Goal: Information Seeking & Learning: Find specific fact

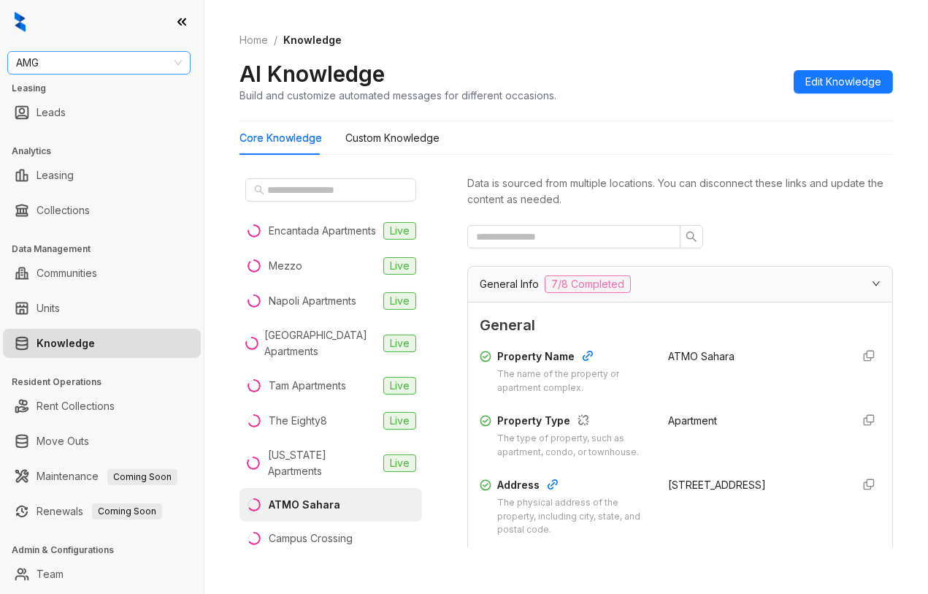
click at [93, 60] on span "AMG" at bounding box center [99, 63] width 166 height 22
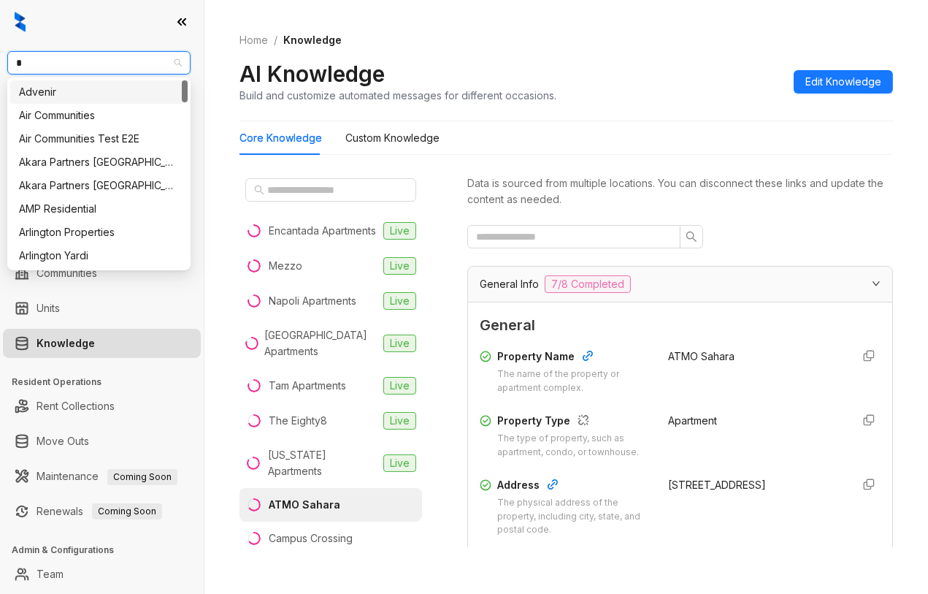
type input "**"
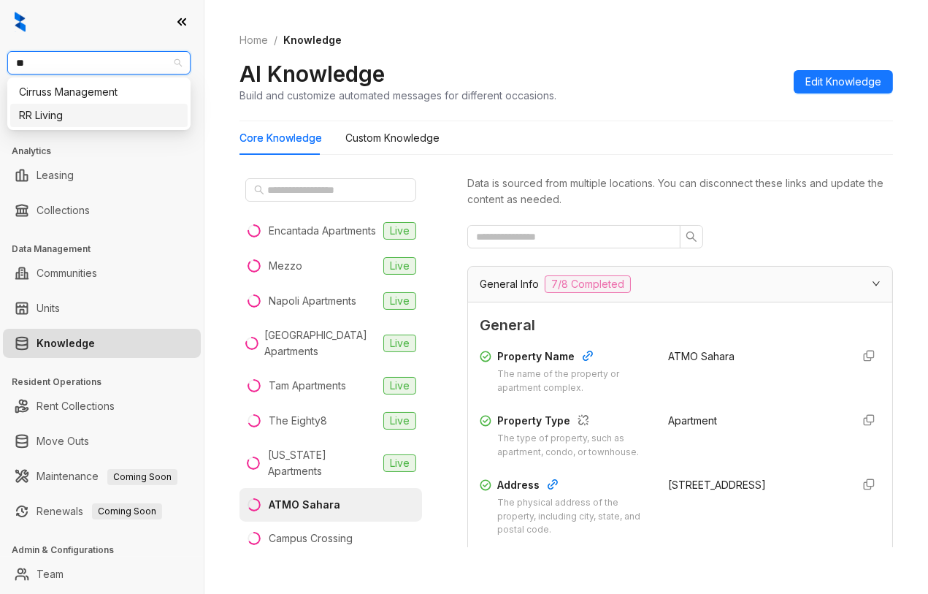
click at [86, 107] on div "RR Living" at bounding box center [99, 115] width 160 height 16
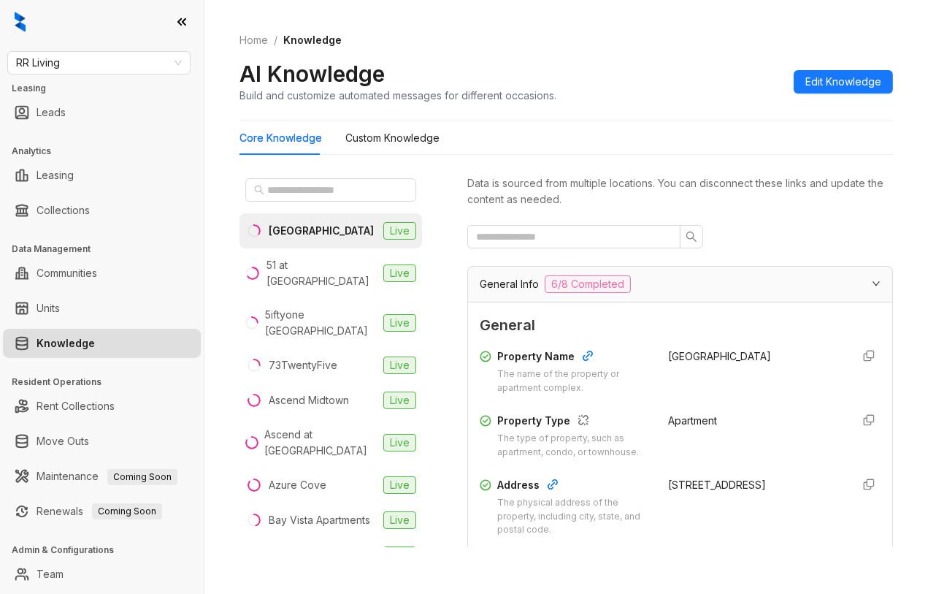
click at [899, 345] on div "Home / Knowledge AI Knowledge Build and customize automated messages for differ…" at bounding box center [566, 297] width 724 height 594
click at [301, 194] on input "text" at bounding box center [331, 190] width 128 height 16
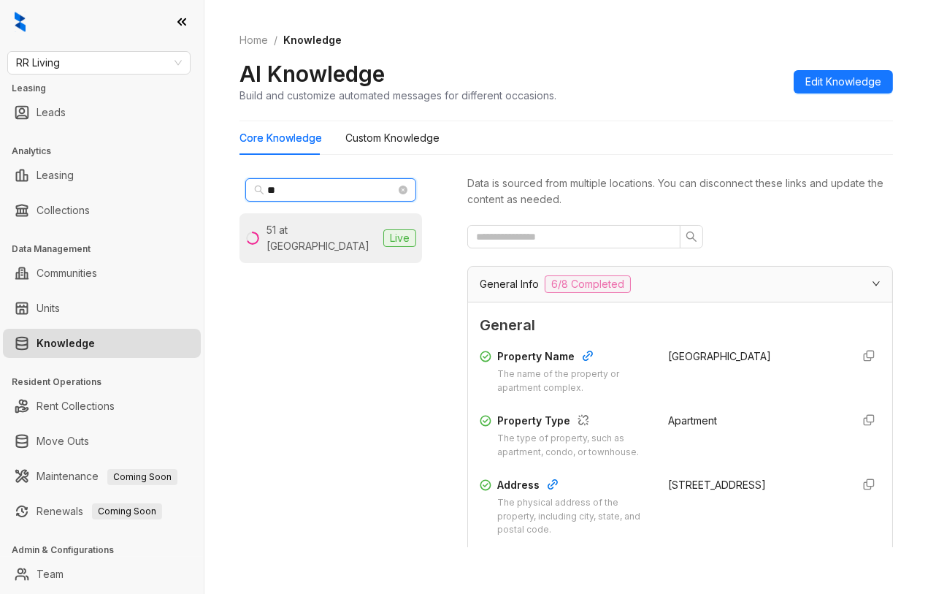
type input "**"
click at [317, 223] on div "51 at [GEOGRAPHIC_DATA]" at bounding box center [321, 238] width 111 height 32
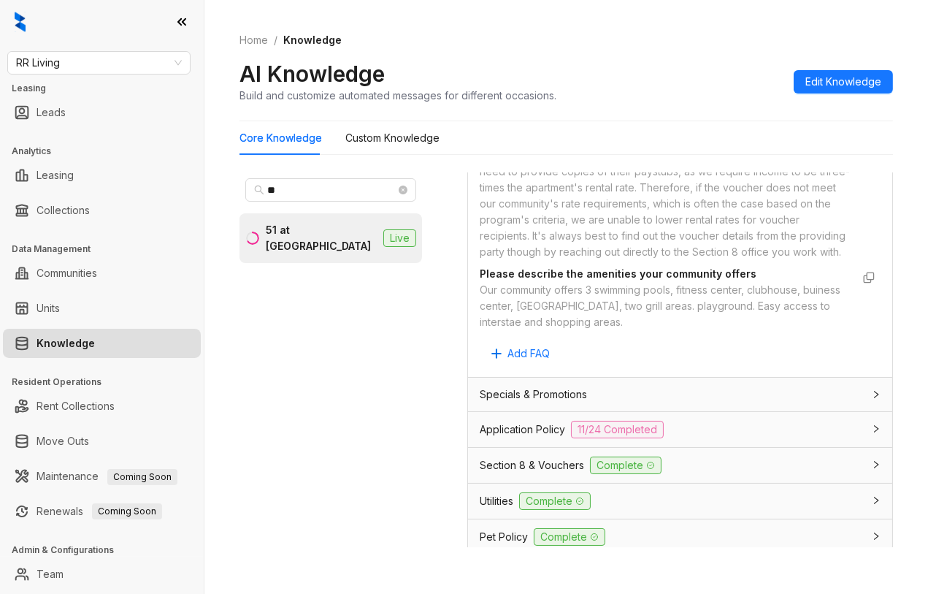
scroll to position [1216, 0]
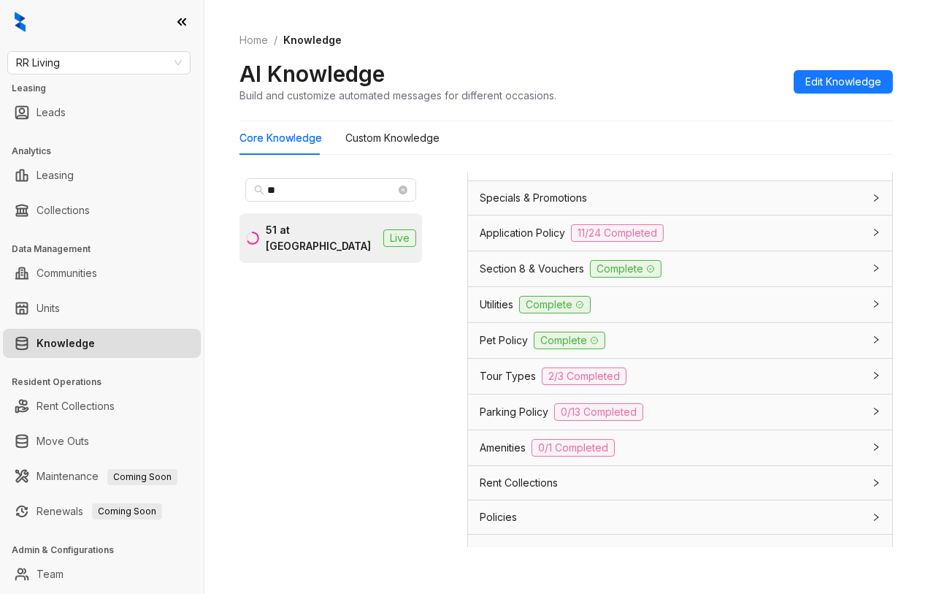
click at [513, 241] on span "Application Policy" at bounding box center [522, 233] width 85 height 16
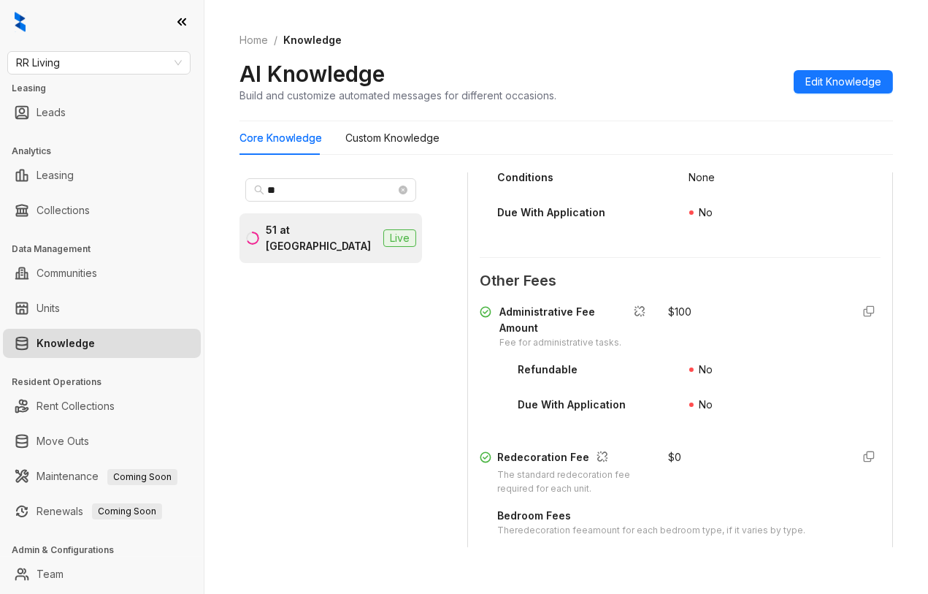
scroll to position [2433, 0]
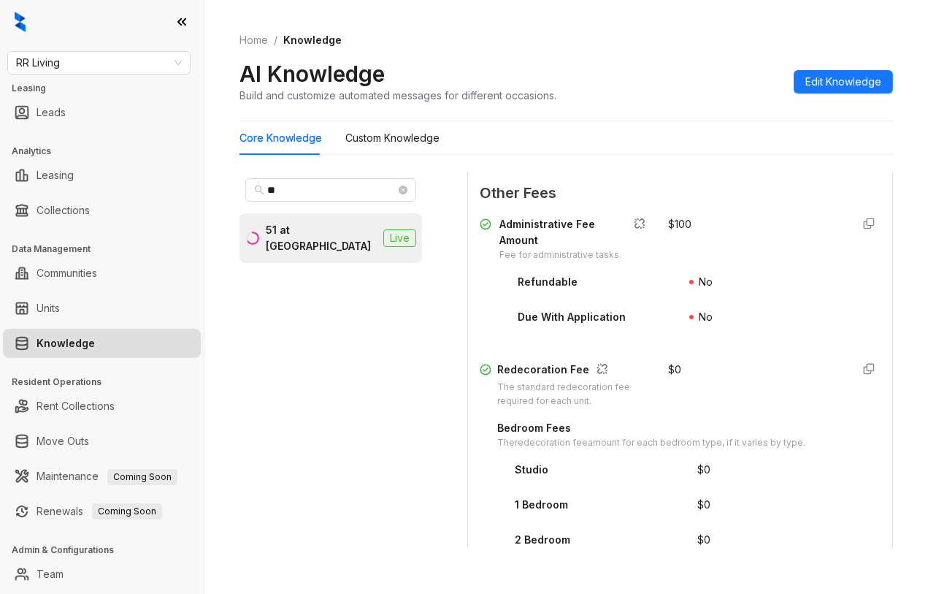
click at [733, 563] on div "Home / Knowledge AI Knowledge Build and customize automated messages for differ…" at bounding box center [566, 297] width 724 height 594
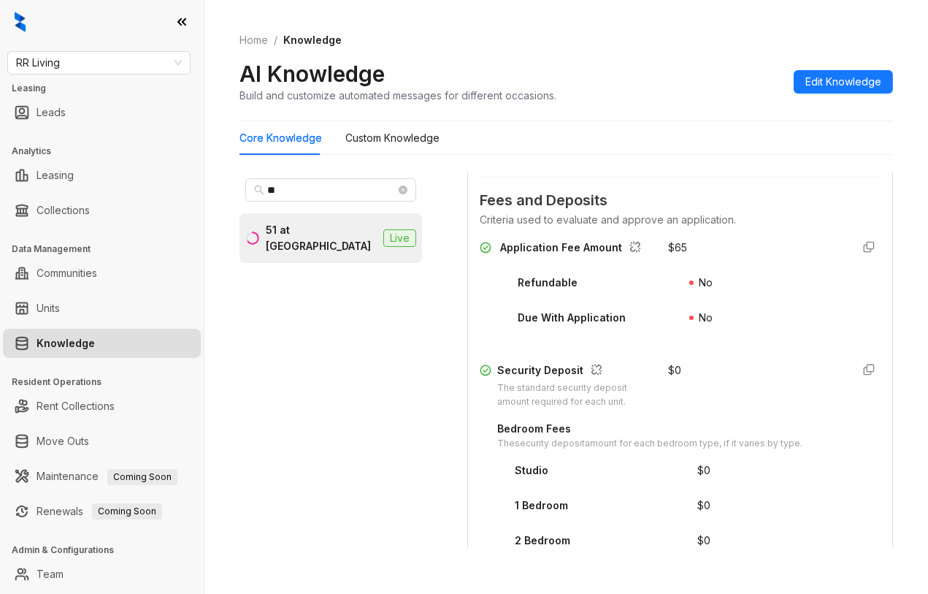
scroll to position [1865, 0]
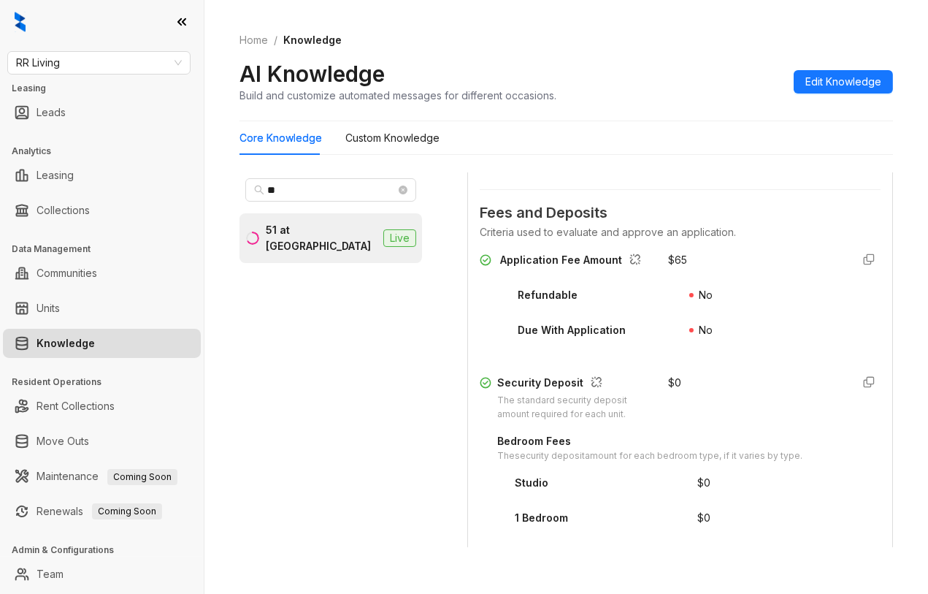
click at [904, 272] on div "Home / Knowledge AI Knowledge Build and customize automated messages for differ…" at bounding box center [566, 297] width 724 height 594
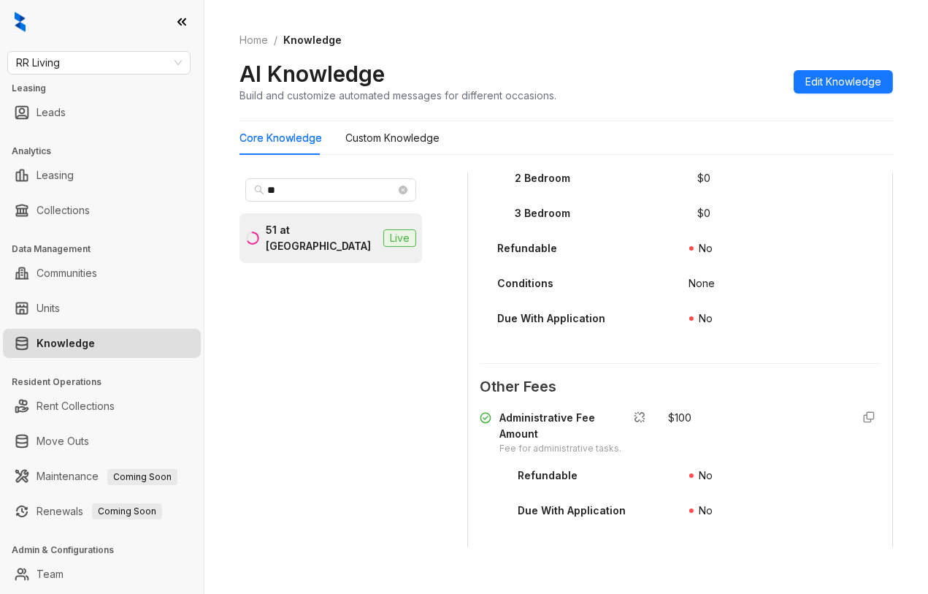
scroll to position [2271, 0]
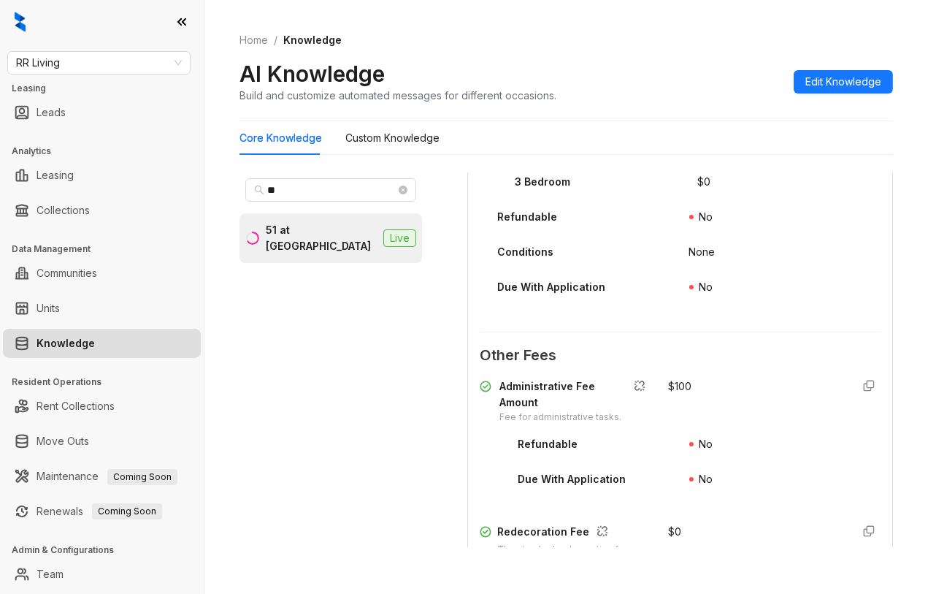
click at [424, 536] on div "** 51 at Southaven Live" at bounding box center [341, 365] width 204 height 387
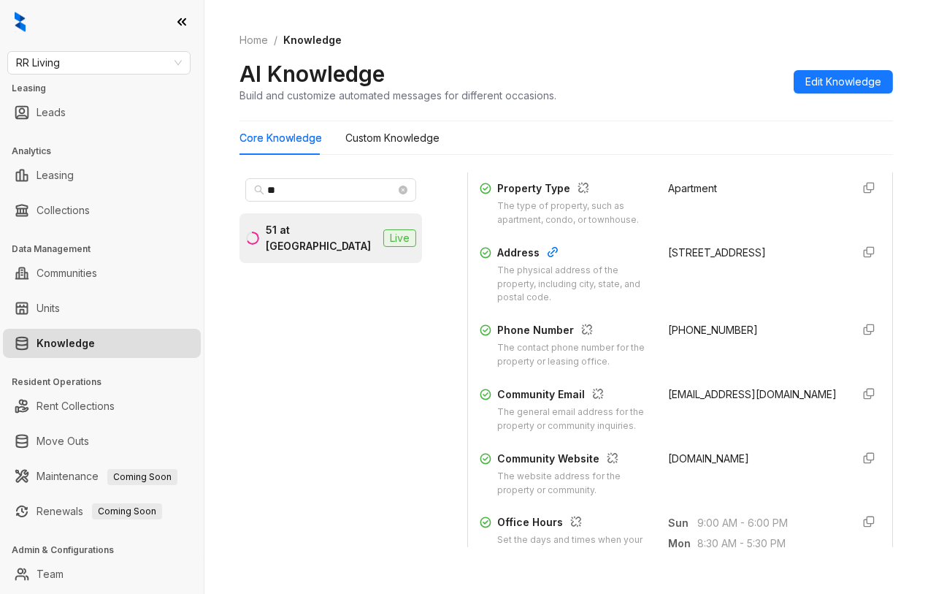
scroll to position [243, 0]
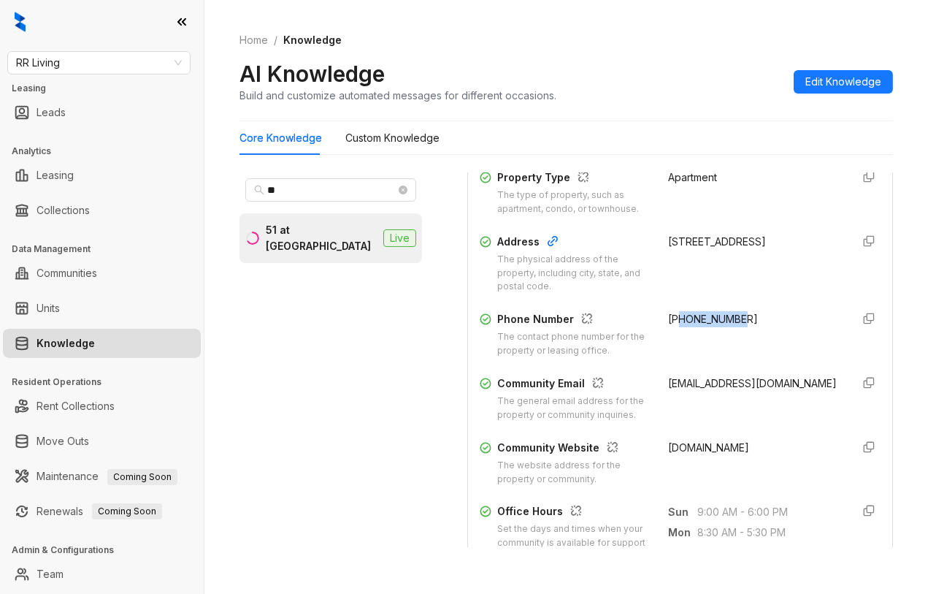
drag, startPoint x: 724, startPoint y: 334, endPoint x: 660, endPoint y: 331, distance: 63.6
click at [669, 325] on span "+16623429000" at bounding box center [714, 318] width 90 height 12
copy span "6623429000"
click at [894, 231] on div "Home / Knowledge AI Knowledge Build and customize automated messages for differ…" at bounding box center [566, 297] width 724 height 594
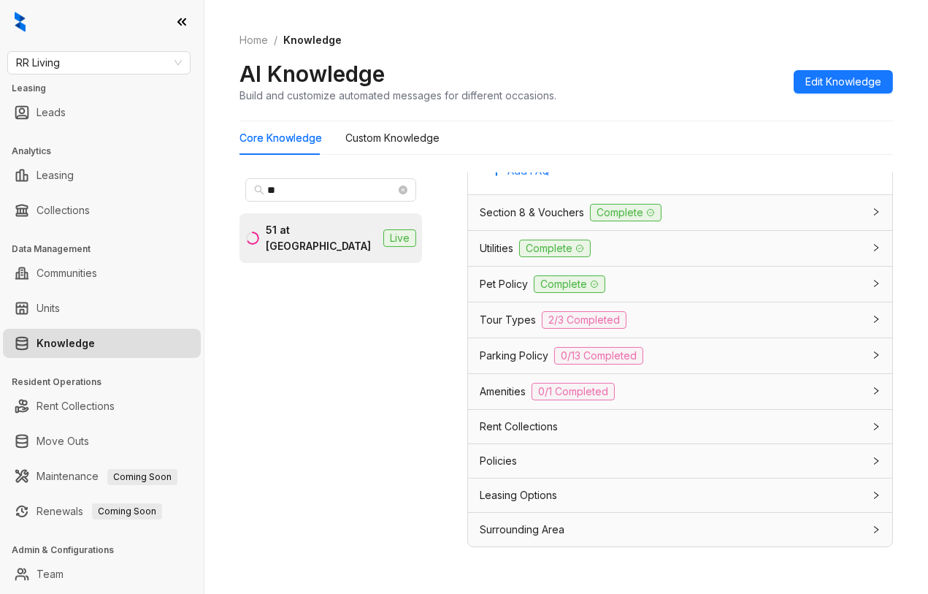
scroll to position [3750, 0]
click at [866, 27] on div "Home / Knowledge AI Knowledge Build and customize automated messages for differ…" at bounding box center [565, 68] width 653 height 107
